Goal: Navigation & Orientation: Find specific page/section

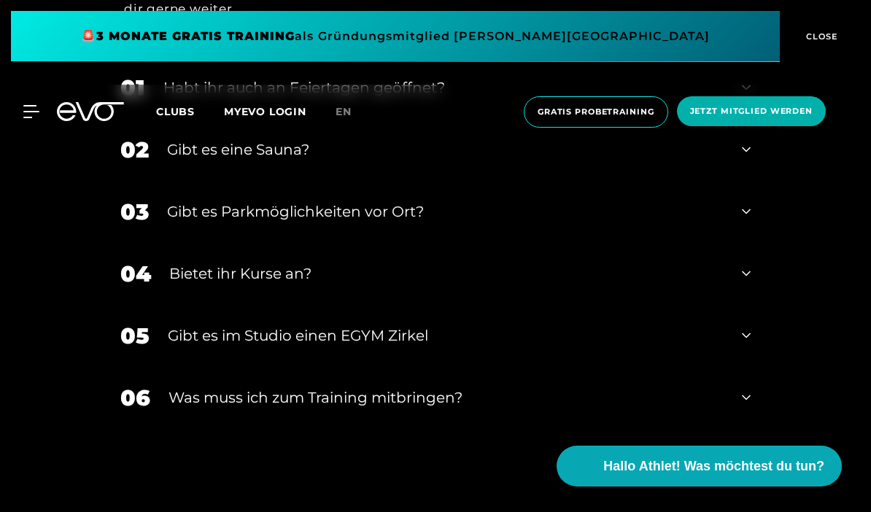
scroll to position [4352, 0]
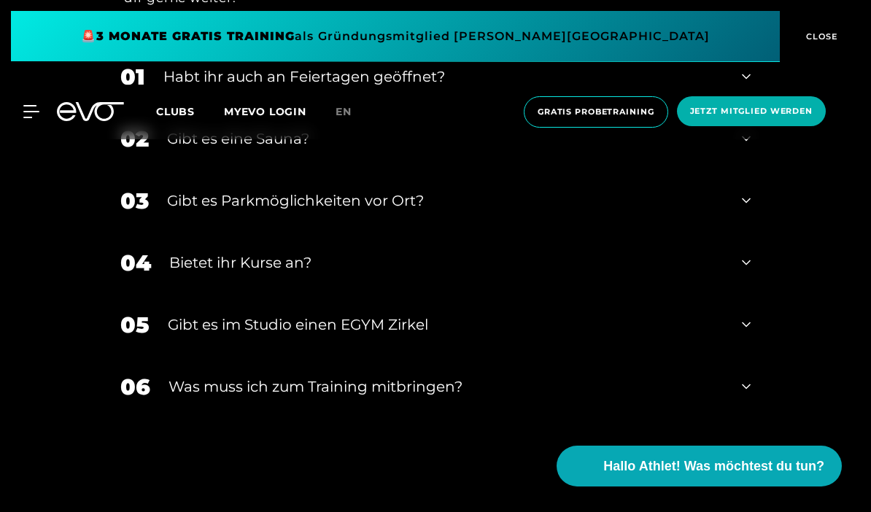
click at [166, 117] on span "Clubs" at bounding box center [175, 111] width 39 height 13
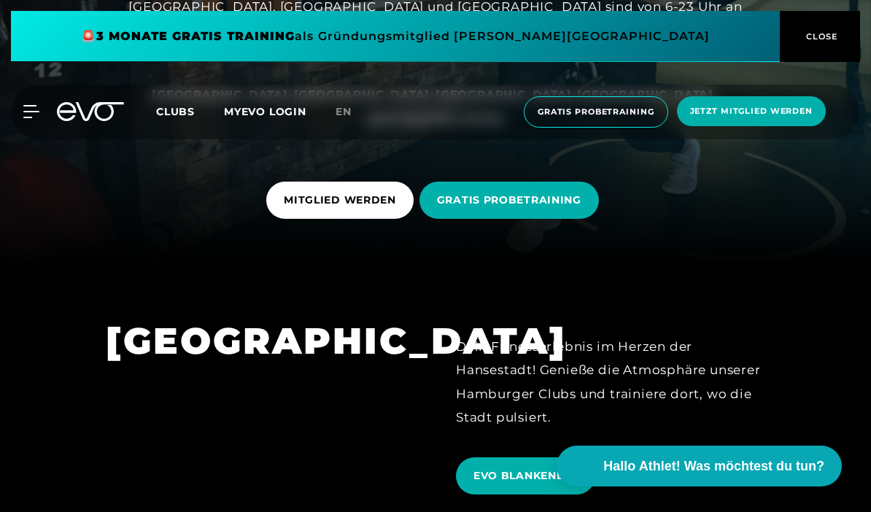
scroll to position [217, 0]
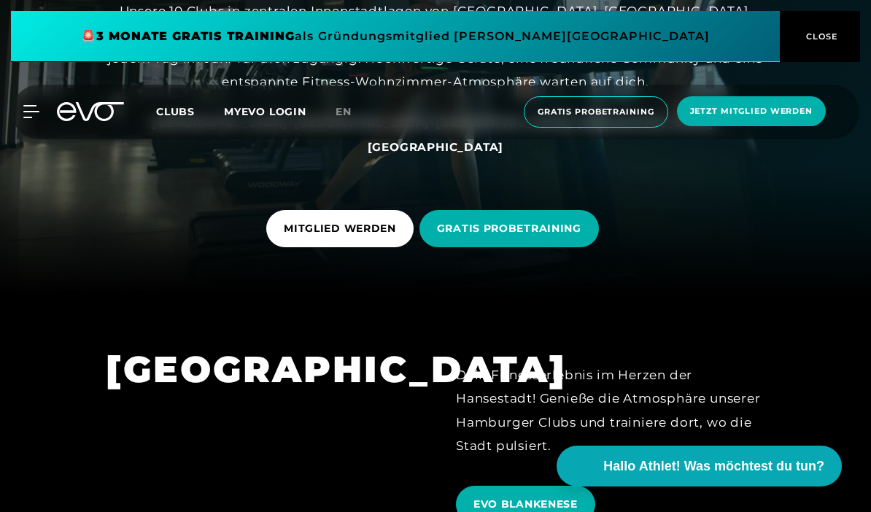
click at [436, 130] on link "[GEOGRAPHIC_DATA]" at bounding box center [504, 122] width 136 height 15
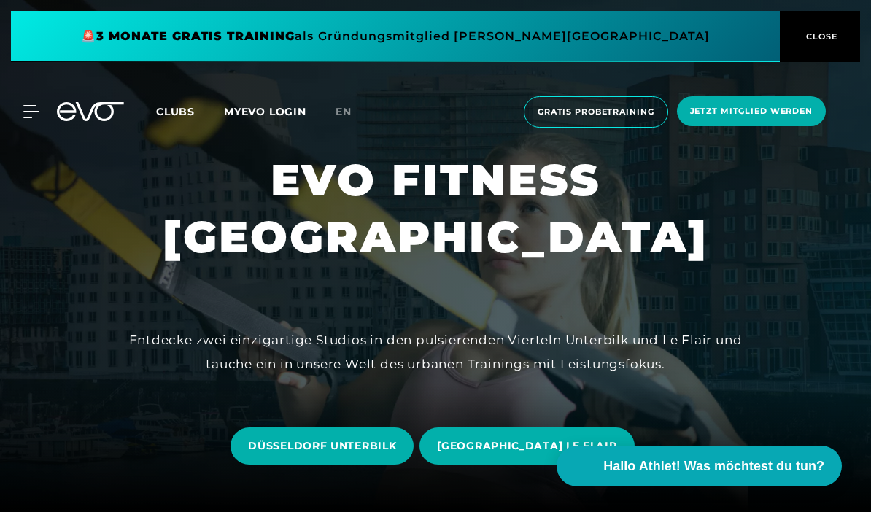
click at [392, 196] on div at bounding box center [435, 256] width 871 height 512
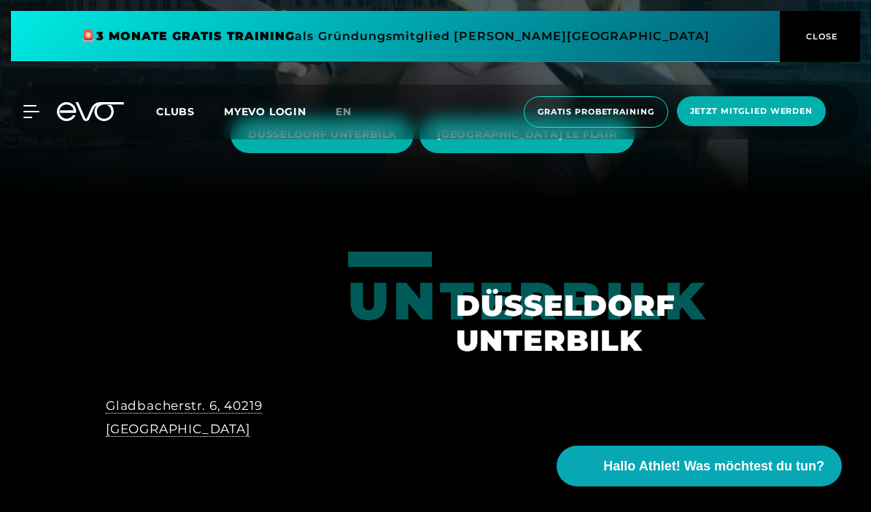
scroll to position [306, 0]
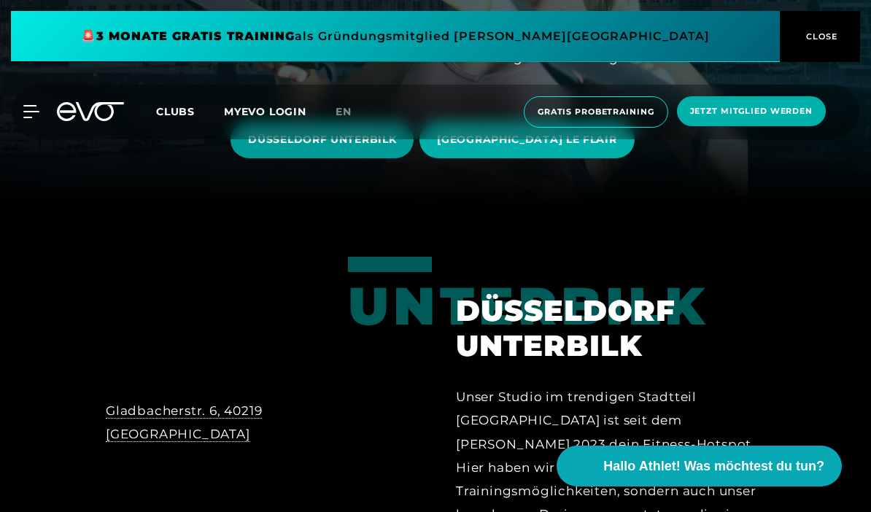
click at [285, 147] on span "DÜSSELDORF UNTERBILK" at bounding box center [322, 139] width 148 height 15
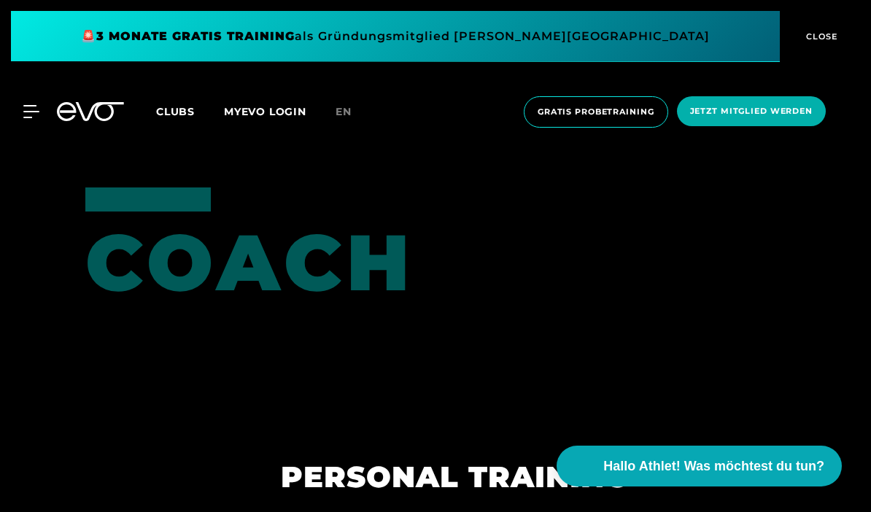
scroll to position [3054, 0]
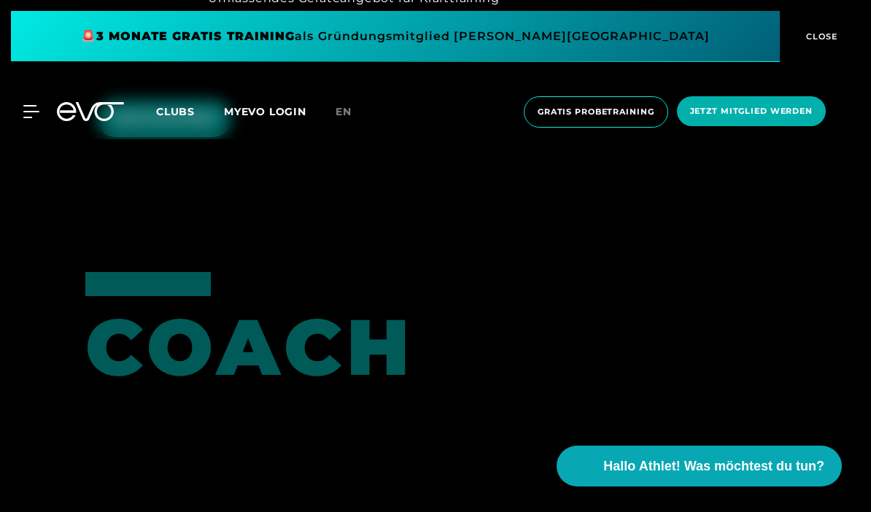
click at [140, 126] on span "MEHR ERFAHREN" at bounding box center [164, 118] width 99 height 15
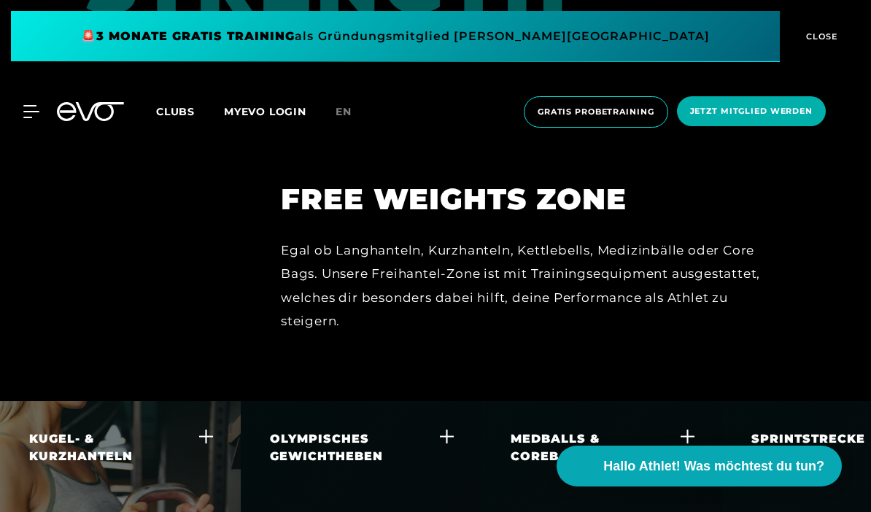
scroll to position [3462, 0]
